Goal: Book appointment/travel/reservation

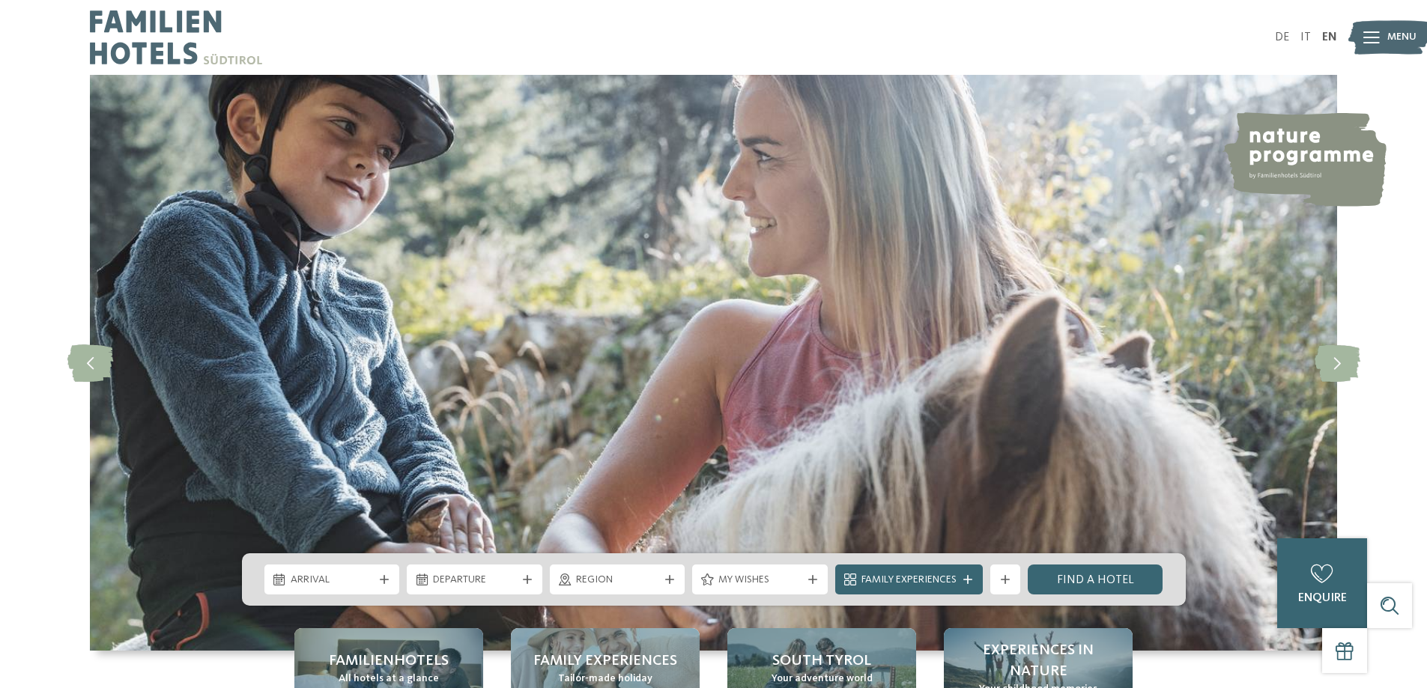
click at [1371, 42] on icon at bounding box center [1371, 37] width 16 height 12
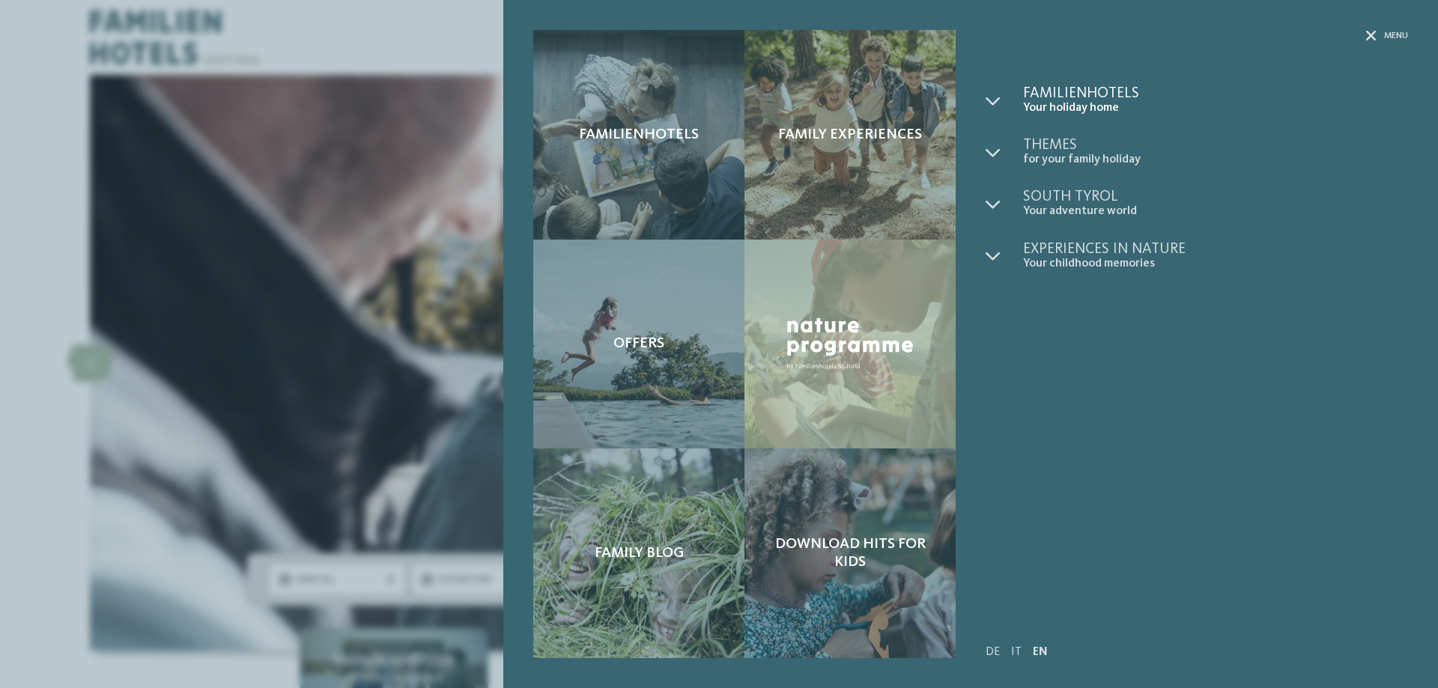
click at [1082, 97] on span "Familienhotels" at bounding box center [1215, 93] width 385 height 15
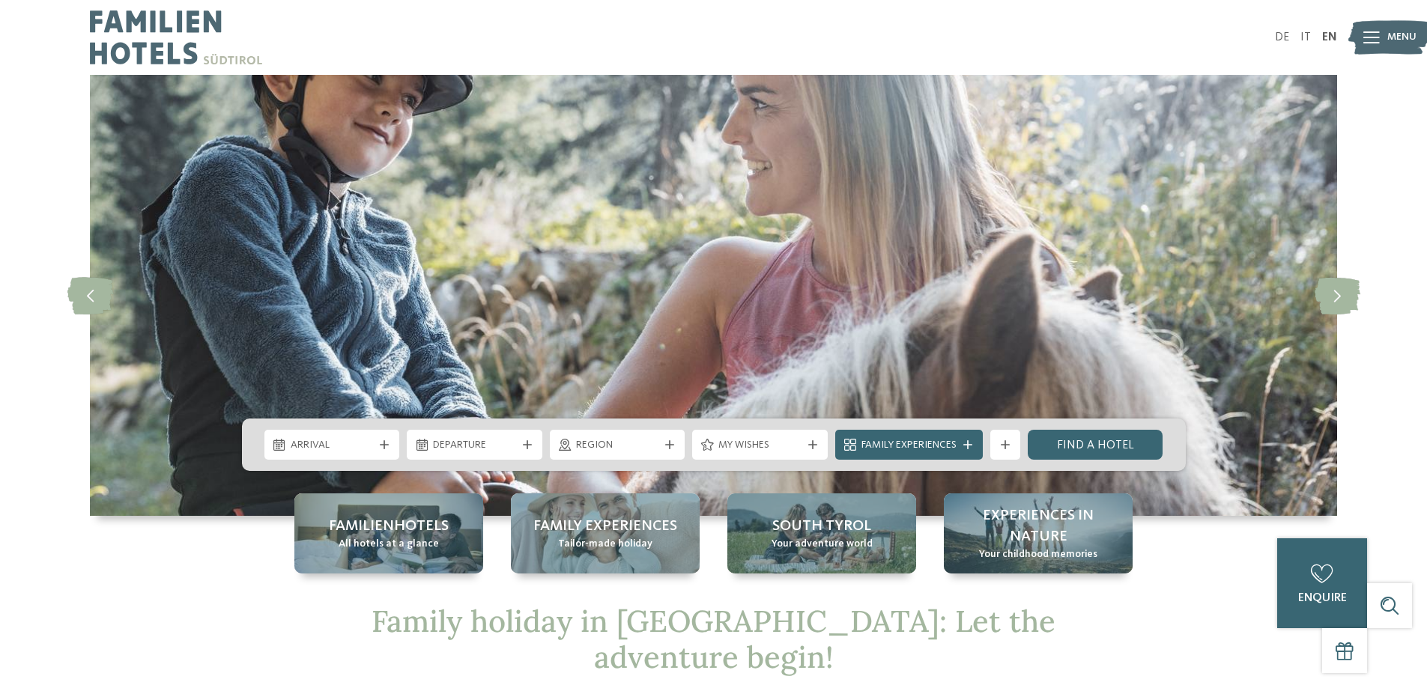
click at [185, 549] on div "slide 1 of 5" at bounding box center [713, 324] width 1427 height 499
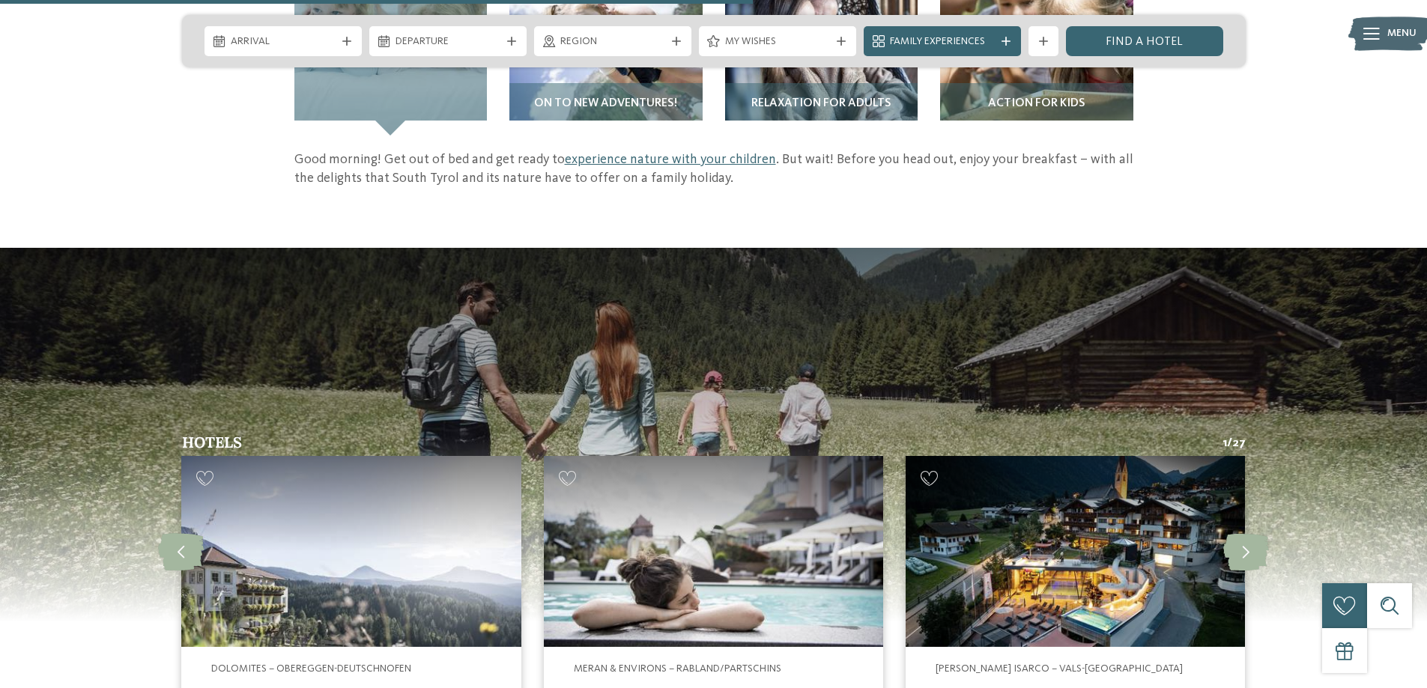
scroll to position [2697, 0]
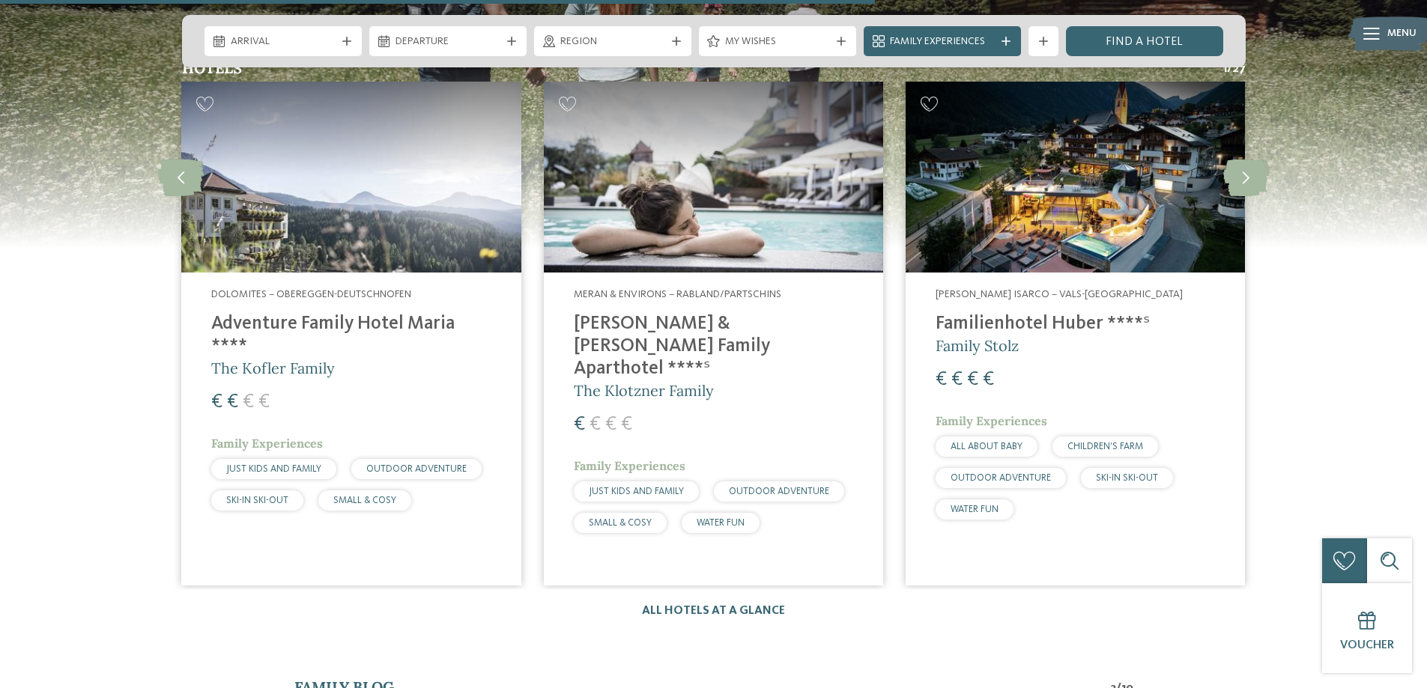
click at [109, 512] on div "Hotels 1 / 27 slide 4 to 6 of 27 Meran & Environs – Schnals Aktiv & Familienhot…" at bounding box center [713, 340] width 1243 height 558
click at [704, 605] on link "All hotels at a glance" at bounding box center [713, 611] width 143 height 12
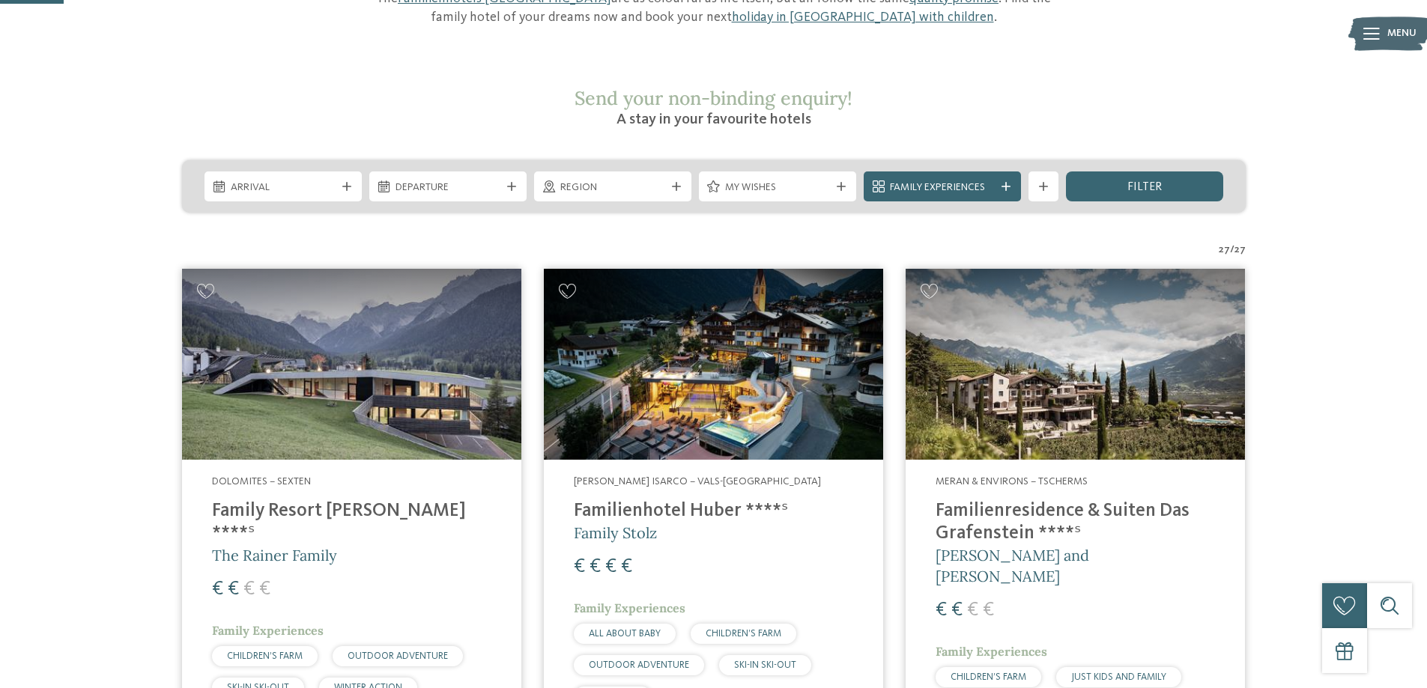
scroll to position [300, 0]
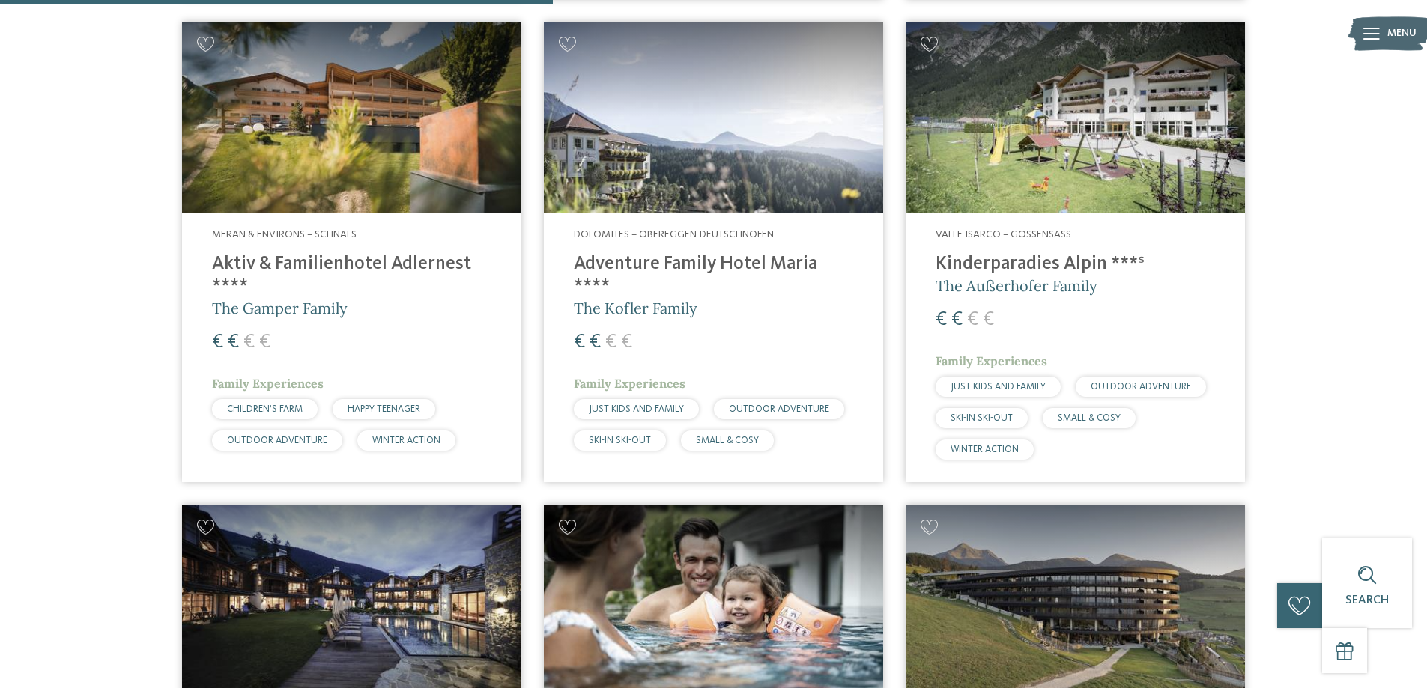
scroll to position [2023, 0]
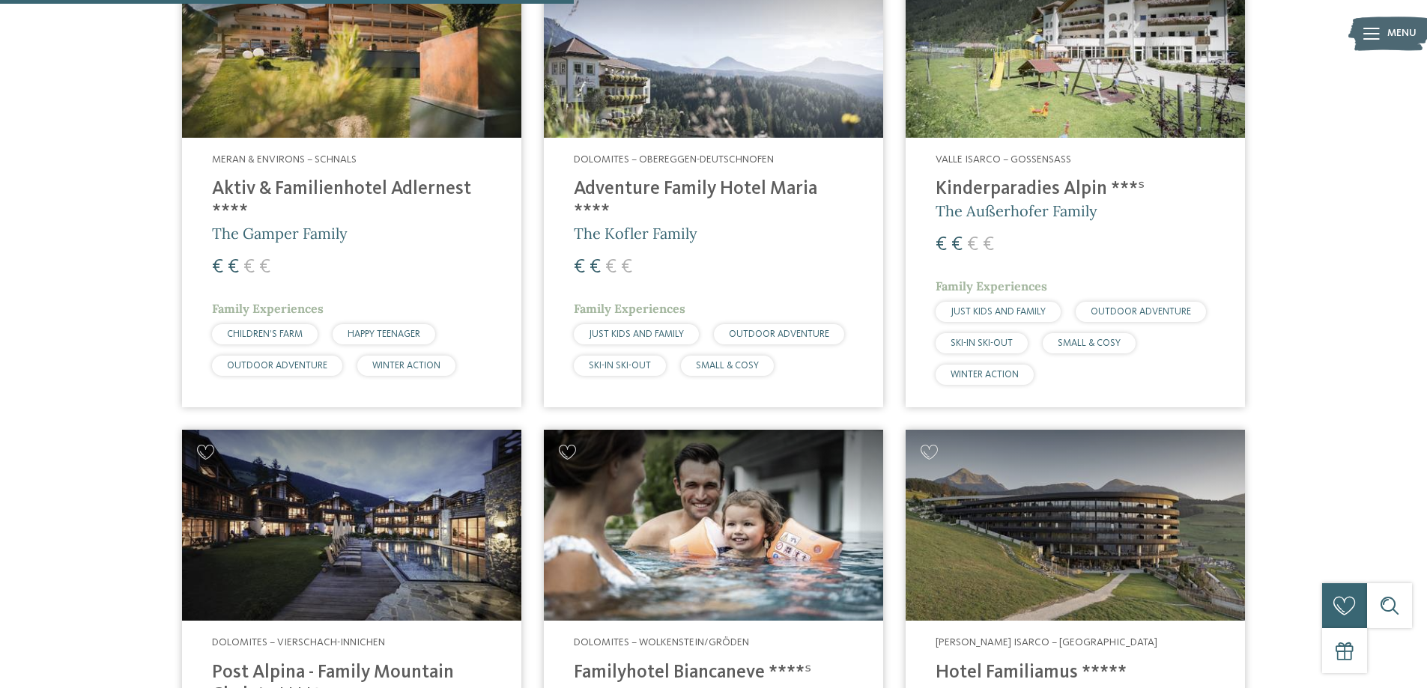
click at [101, 485] on div "27 / 27" at bounding box center [713, 657] width 1243 height 4425
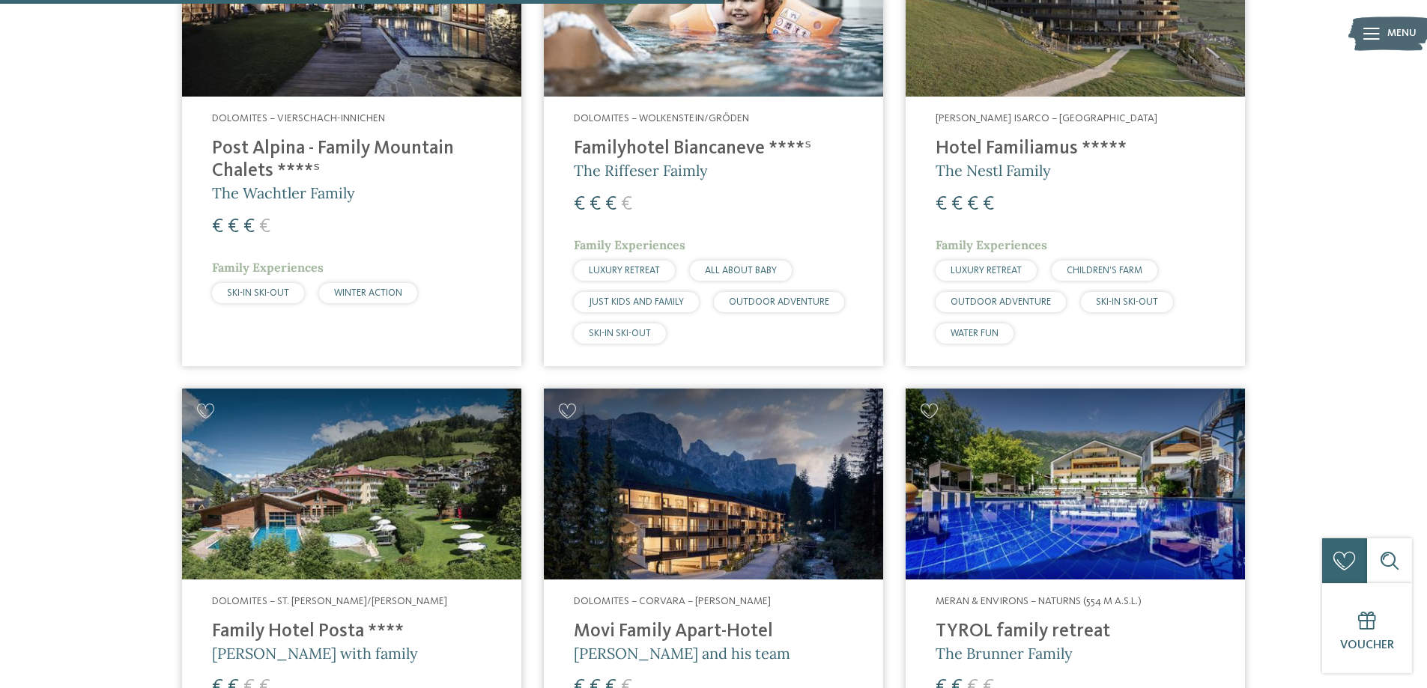
scroll to position [2697, 0]
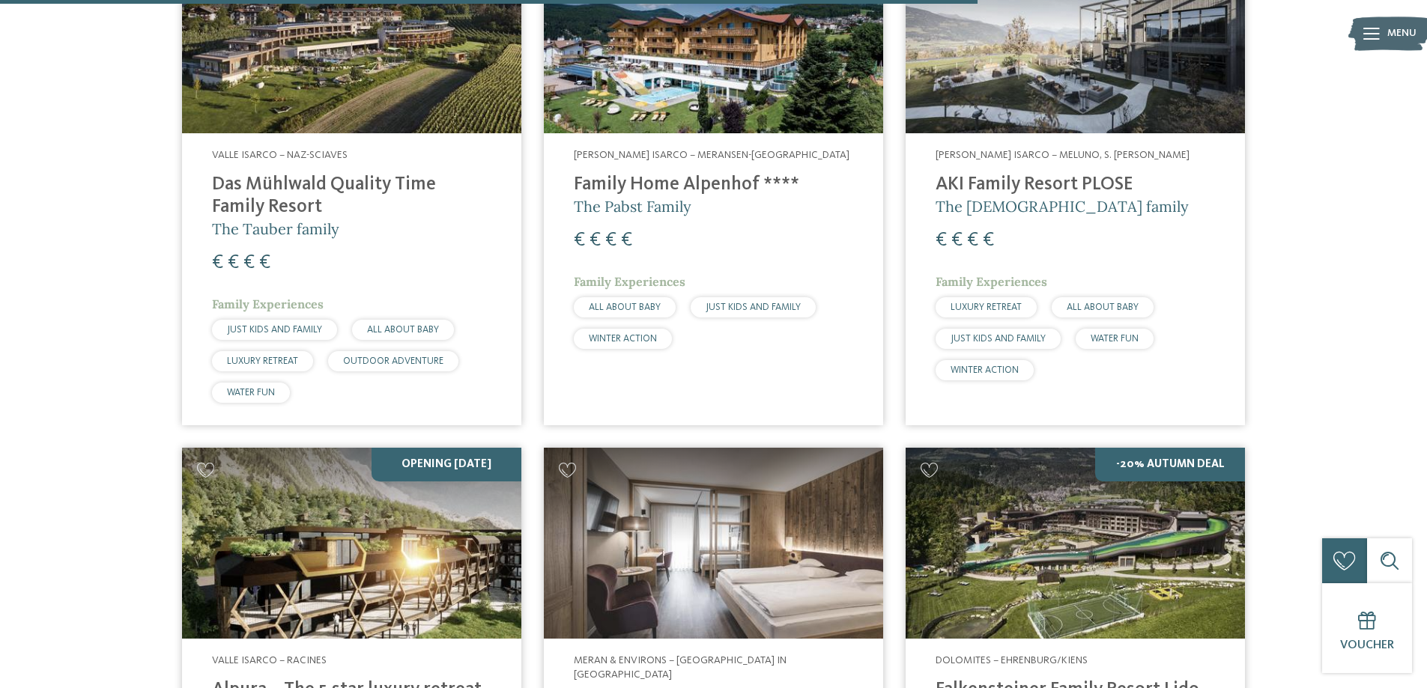
scroll to position [3521, 0]
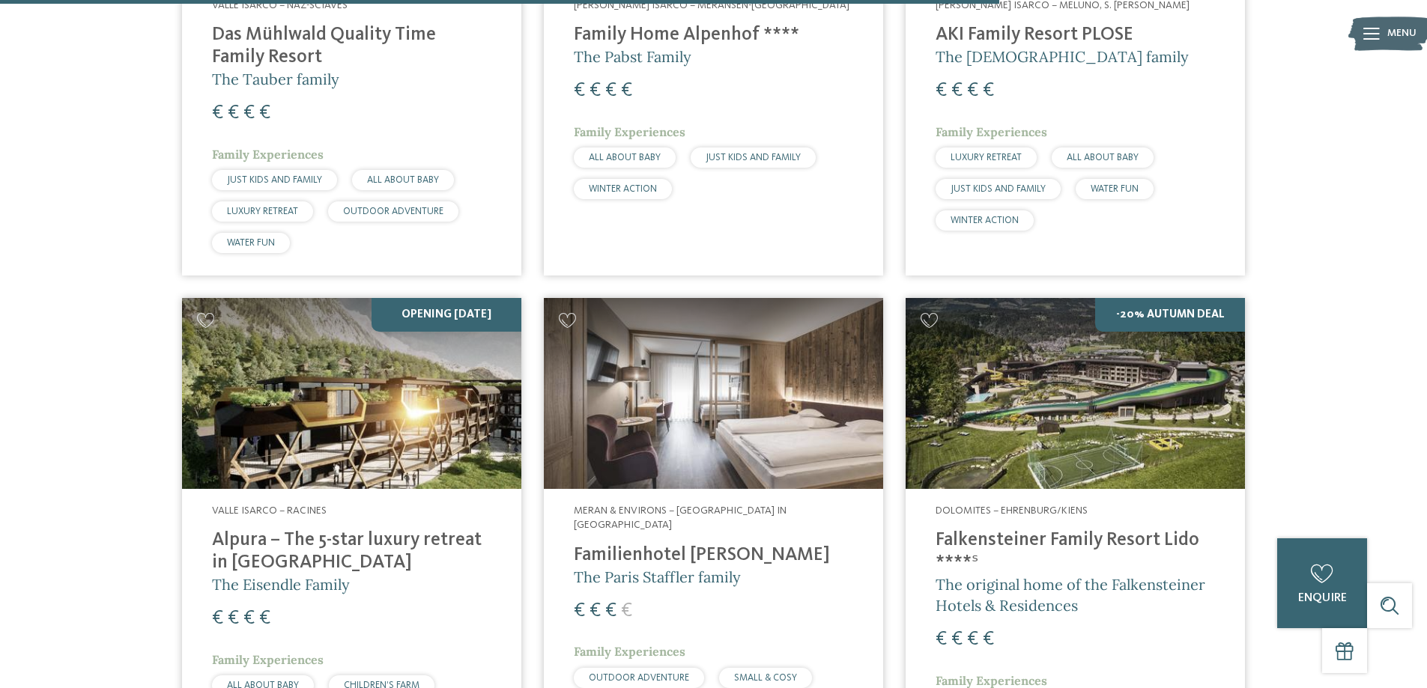
scroll to position [3671, 0]
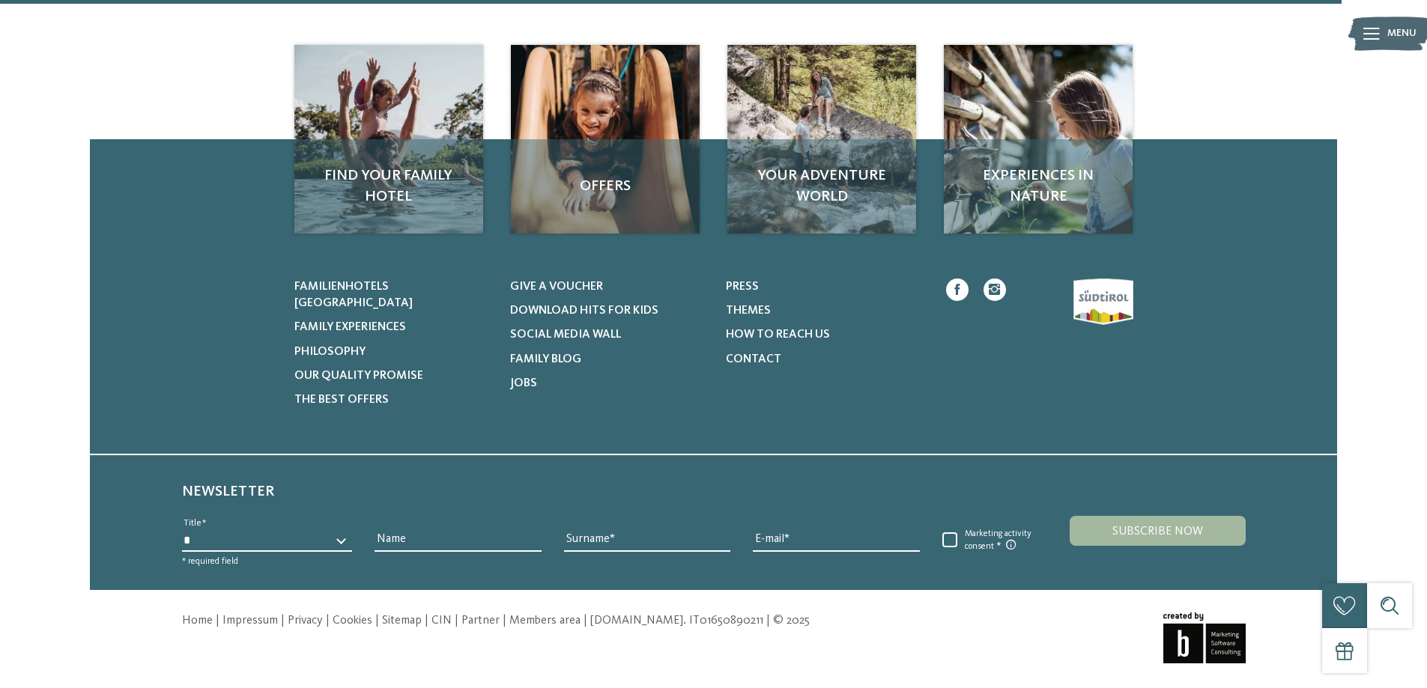
scroll to position [4580, 0]
